Goal: Task Accomplishment & Management: Use online tool/utility

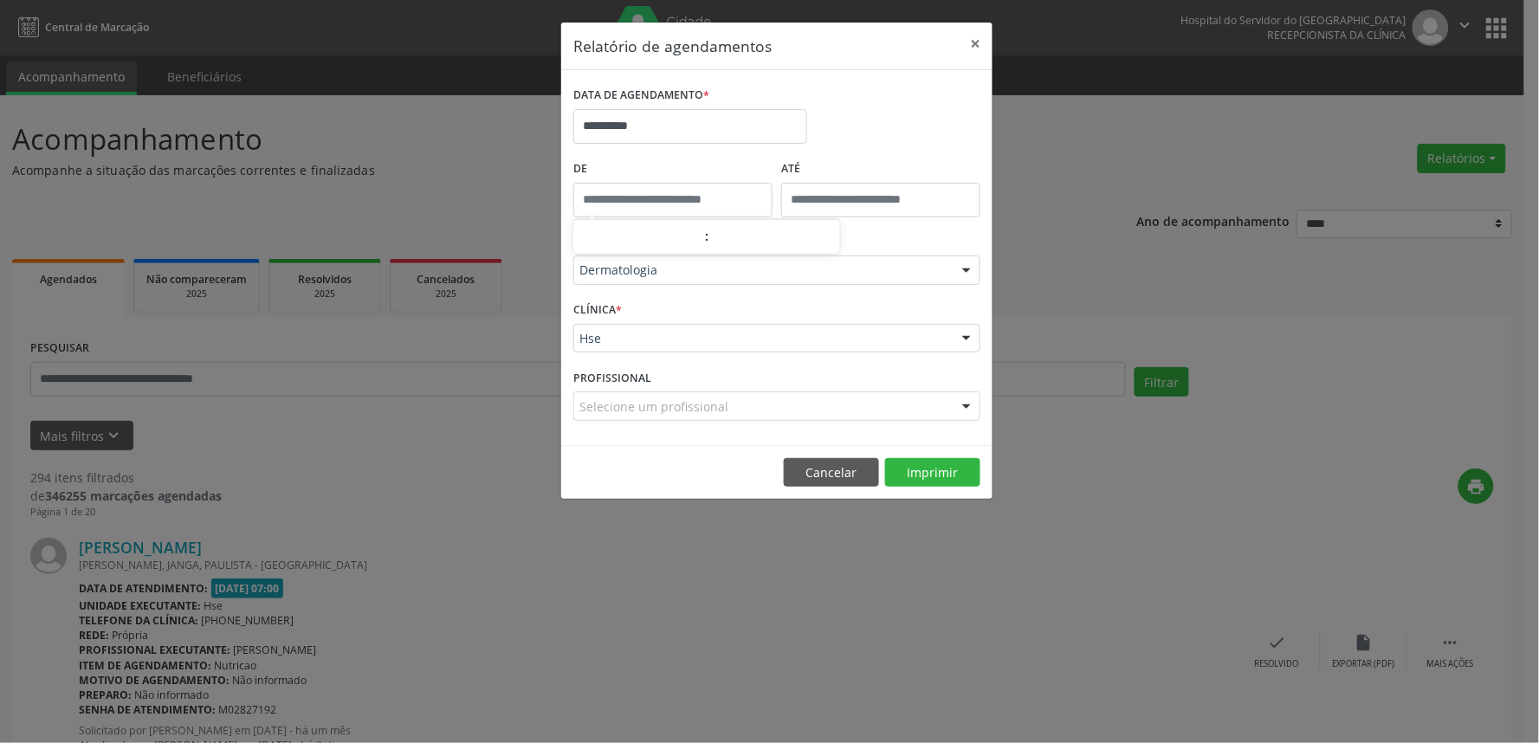
type input "*****"
click at [714, 202] on input "*****" at bounding box center [672, 200] width 199 height 35
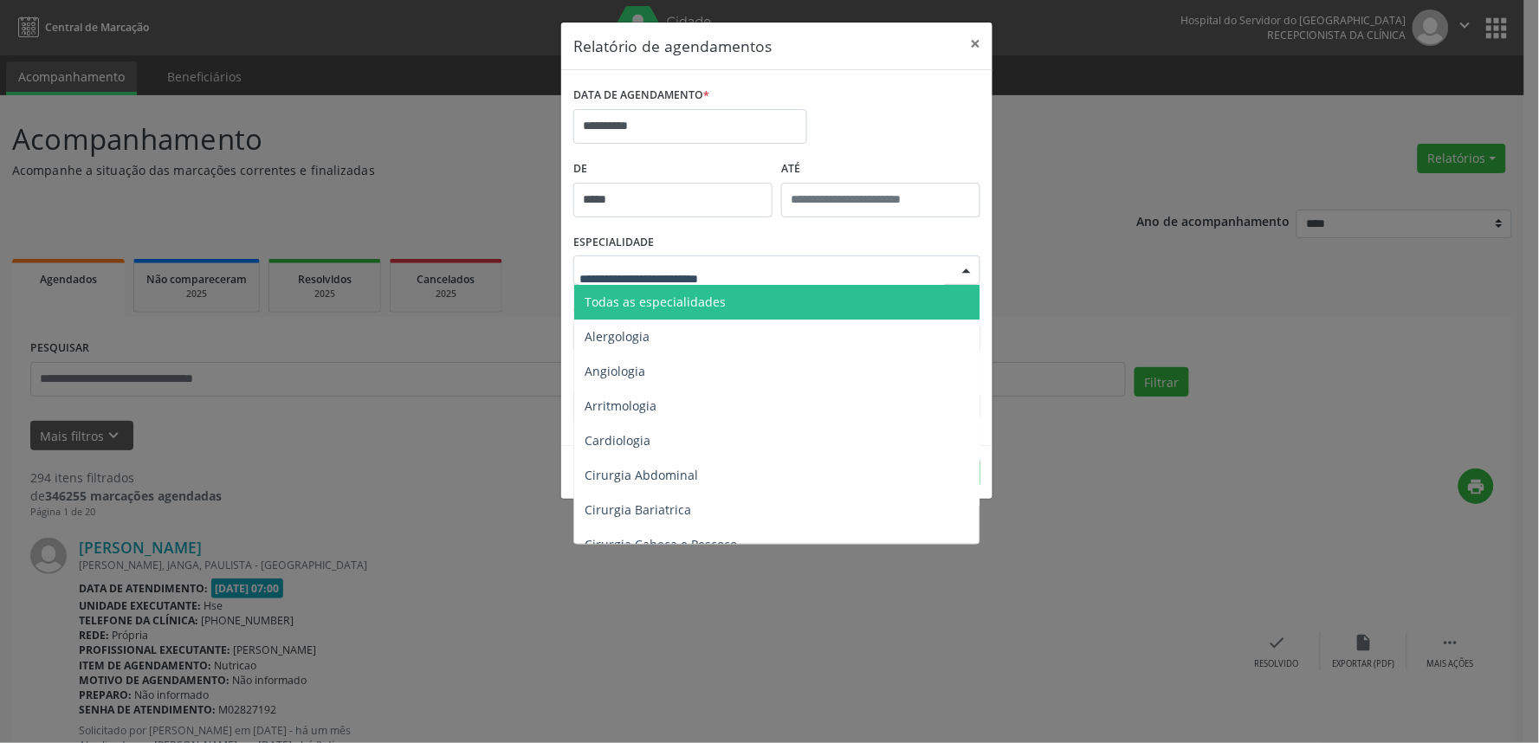
click at [960, 231] on div "ESPECIALIDADE Todas as especialidades Alergologia Angiologia Arritmologia Cardi…" at bounding box center [777, 264] width 416 height 68
click at [850, 281] on div at bounding box center [776, 270] width 407 height 29
click at [823, 295] on span "Todas as especialidades" at bounding box center [778, 302] width 408 height 35
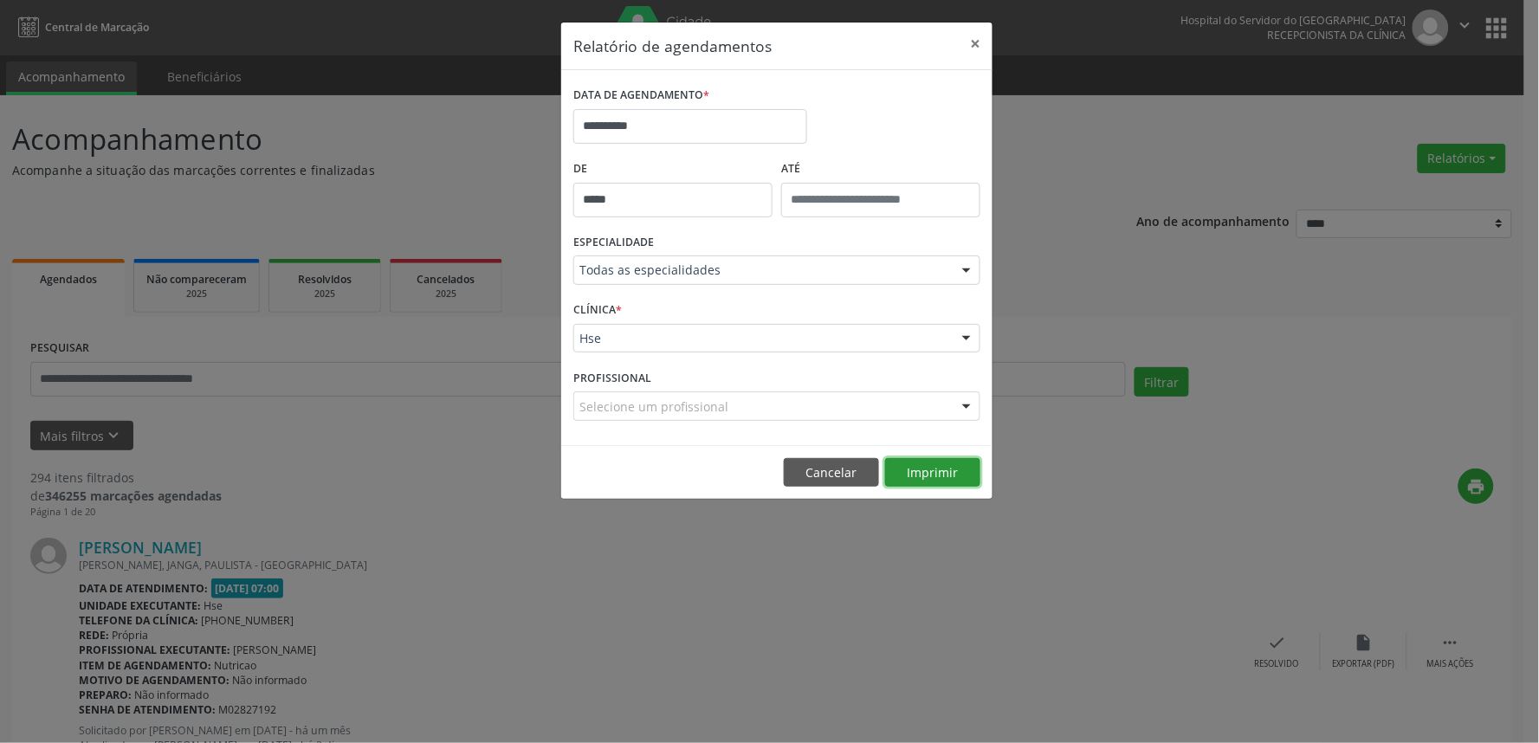
click at [922, 469] on button "Imprimir" at bounding box center [932, 472] width 95 height 29
click at [821, 471] on button "Cancelar" at bounding box center [831, 472] width 95 height 29
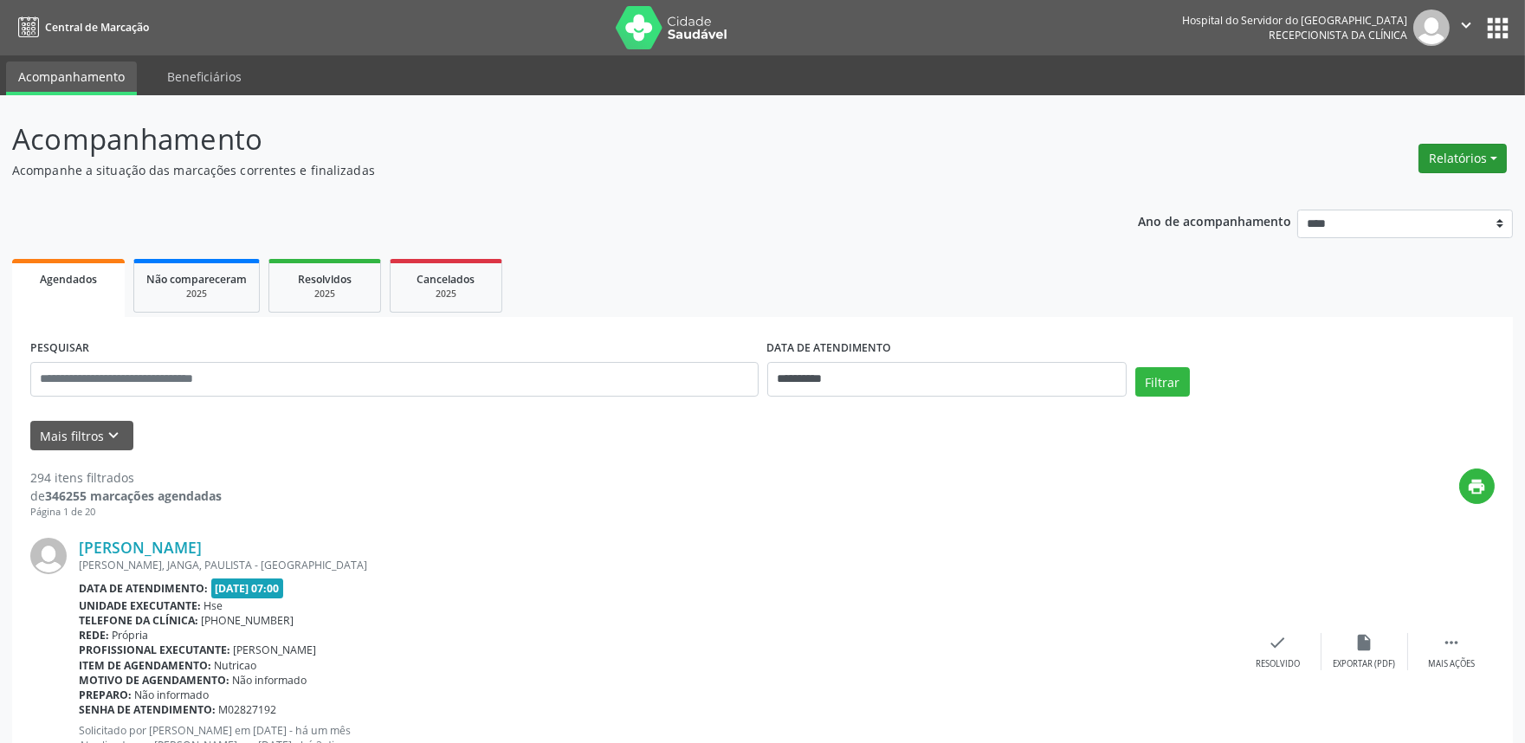
click at [1459, 171] on button "Relatórios" at bounding box center [1463, 158] width 88 height 29
click at [1388, 209] on link "Procedimentos realizados" at bounding box center [1414, 219] width 186 height 24
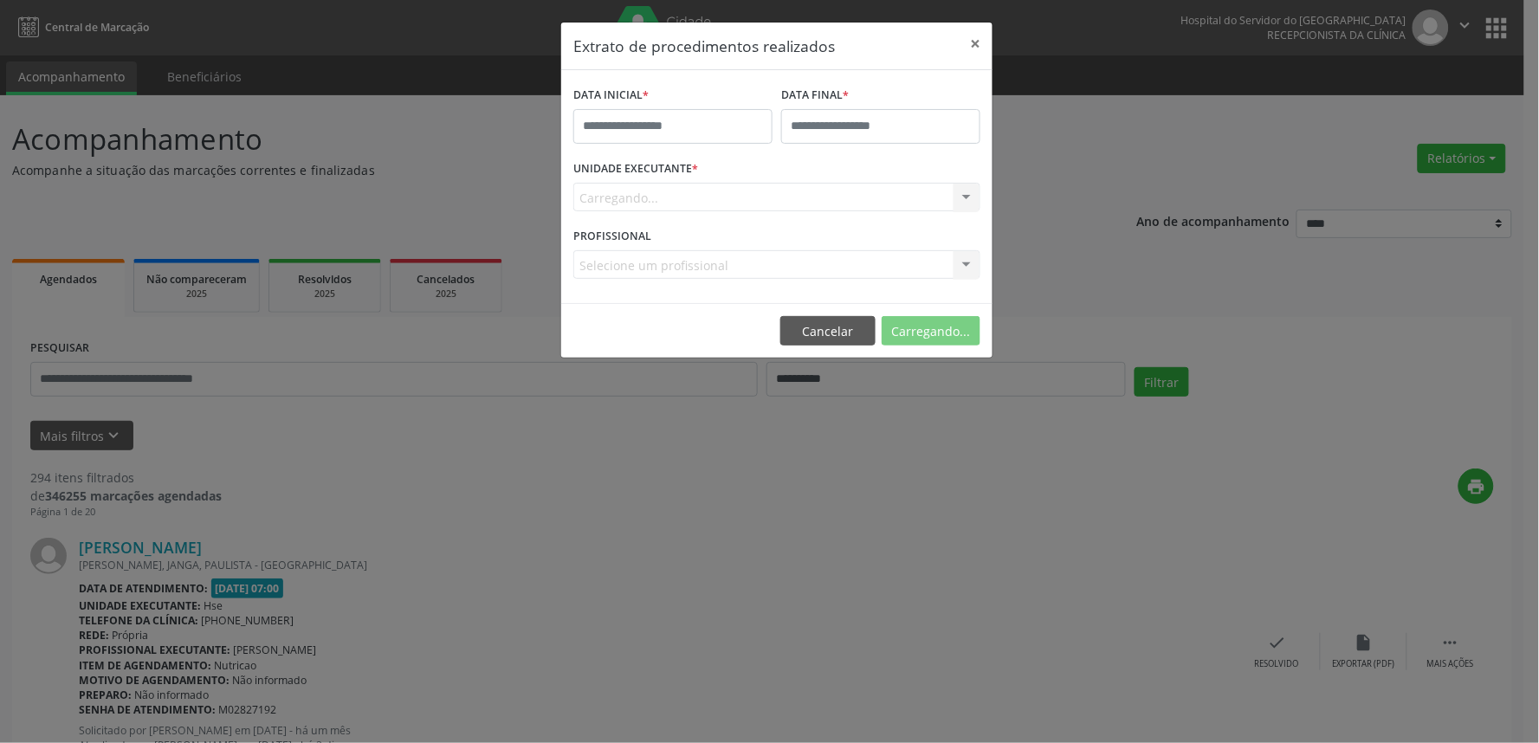
click at [687, 199] on div "Carregando... Nenhum resultado encontrado para: " " Não há nenhuma opção para s…" at bounding box center [776, 197] width 407 height 29
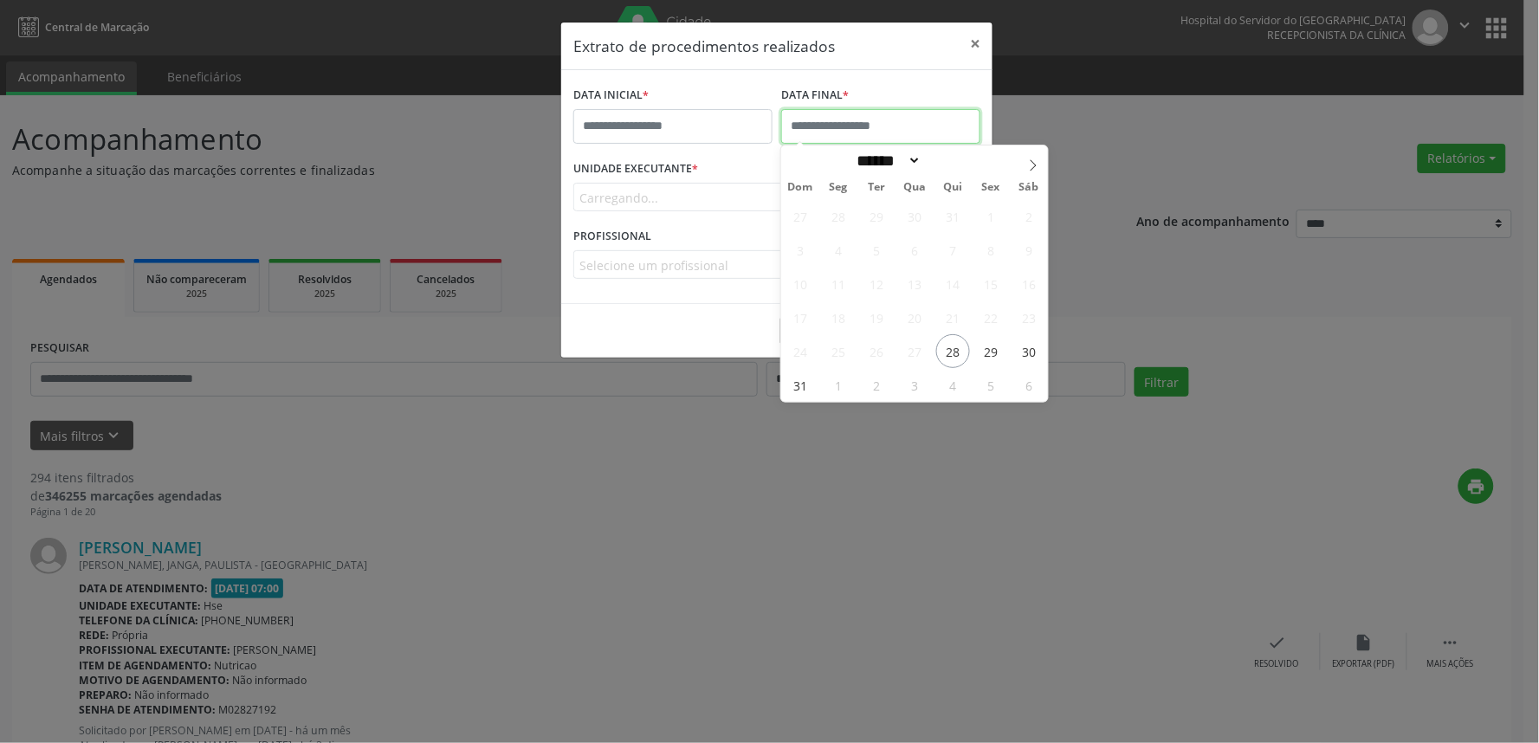
click at [852, 119] on input "text" at bounding box center [880, 126] width 199 height 35
click at [956, 358] on span "28" at bounding box center [953, 351] width 34 height 34
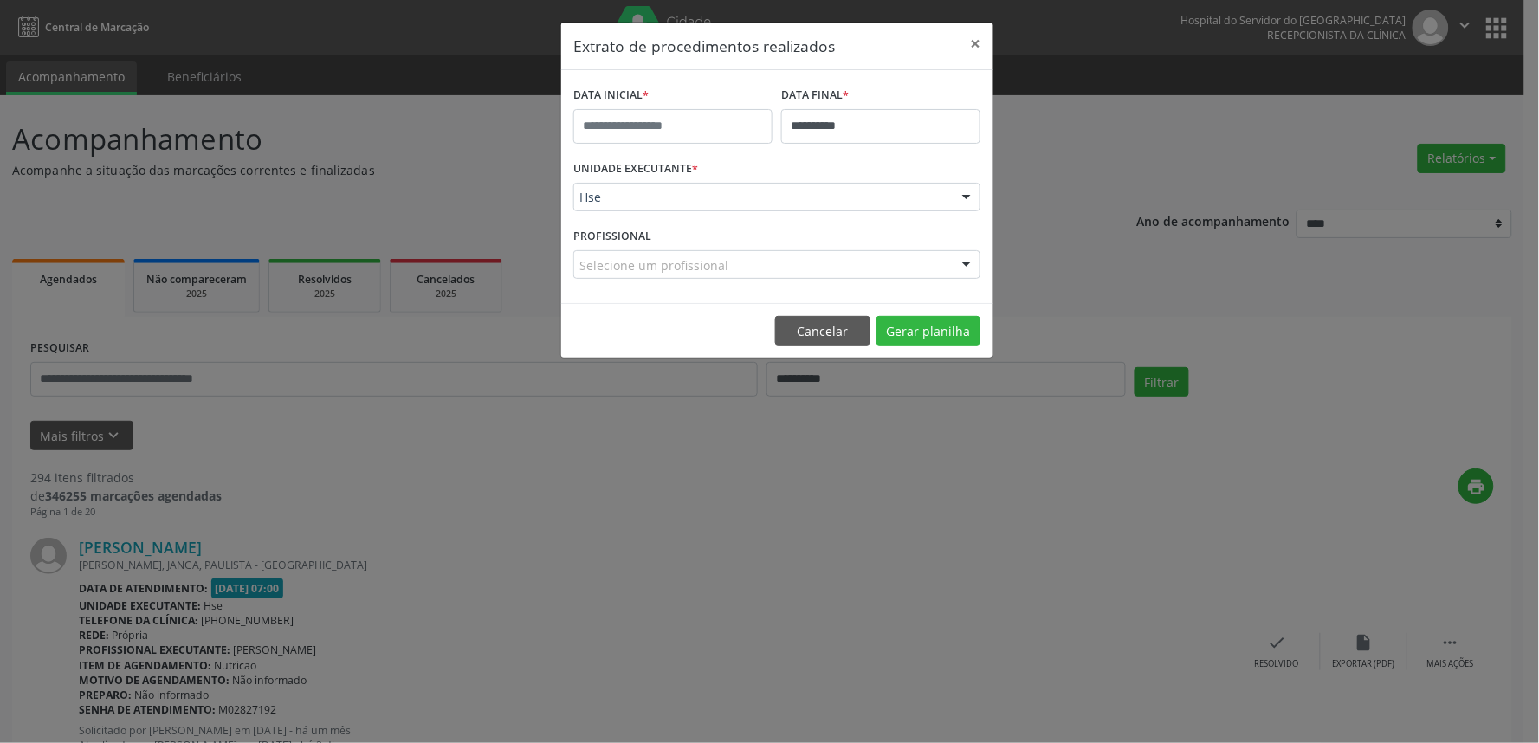
click at [956, 358] on div "**********" at bounding box center [776, 190] width 433 height 337
click at [910, 238] on div "PROFISSIONAL Selecione um profissional Nenhum resultado encontrado para: " " Nã…" at bounding box center [777, 257] width 416 height 68
click at [910, 257] on div "Selecione um profissional" at bounding box center [776, 264] width 407 height 29
type input "*"
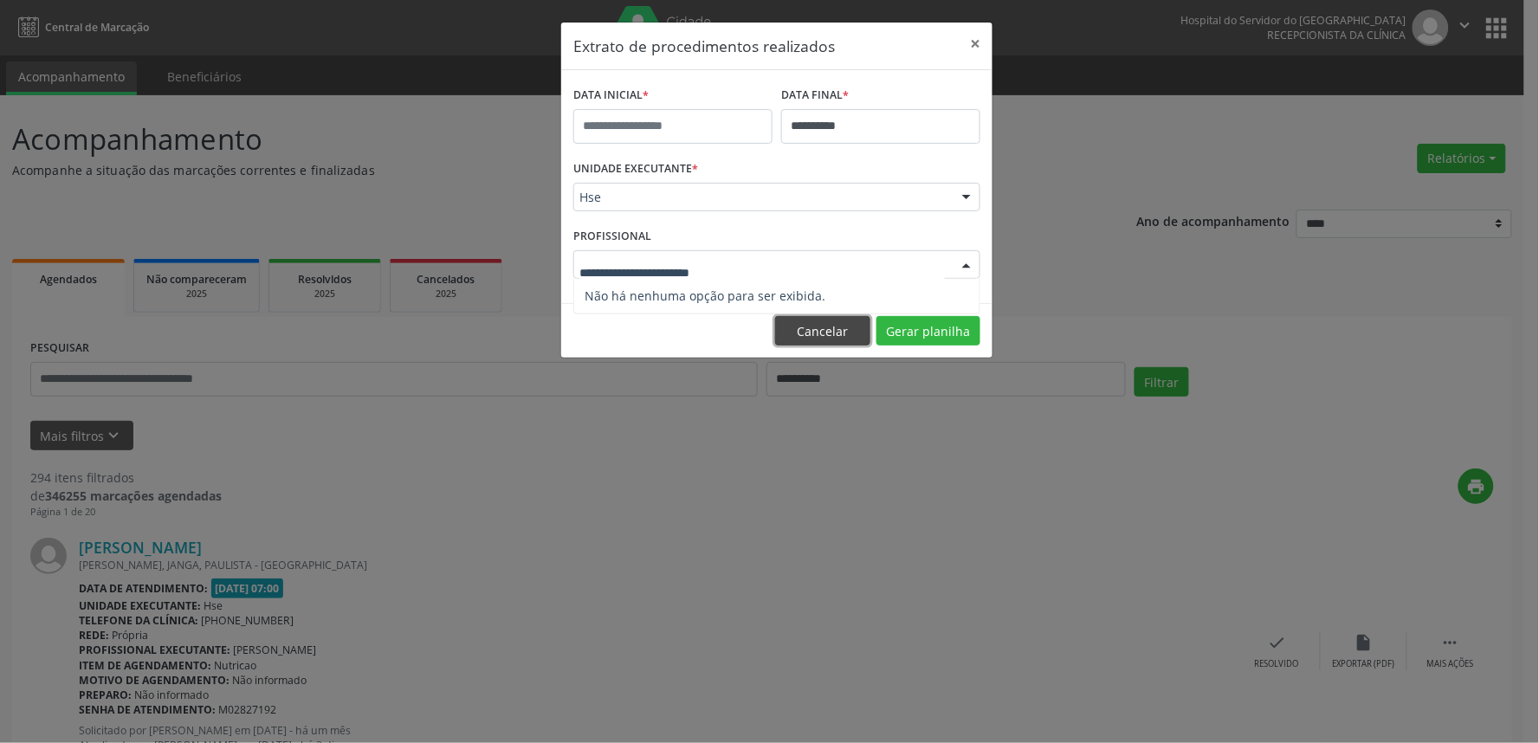
click at [820, 340] on button "Cancelar" at bounding box center [822, 330] width 95 height 29
